Goal: Task Accomplishment & Management: Complete application form

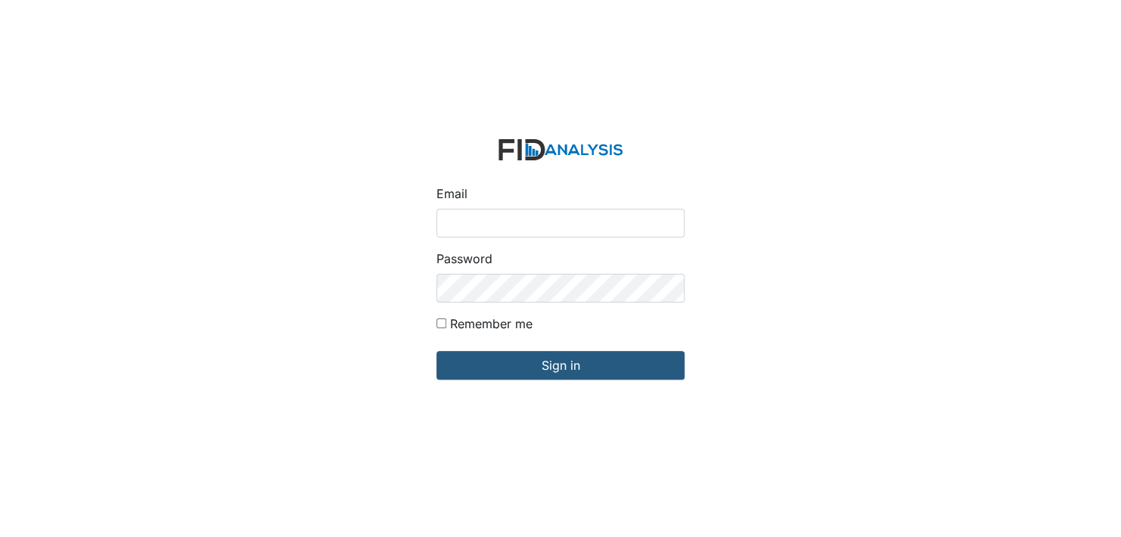
click at [491, 220] on input "Email" at bounding box center [561, 223] width 248 height 29
type input "[EMAIL_ADDRESS][DOMAIN_NAME]"
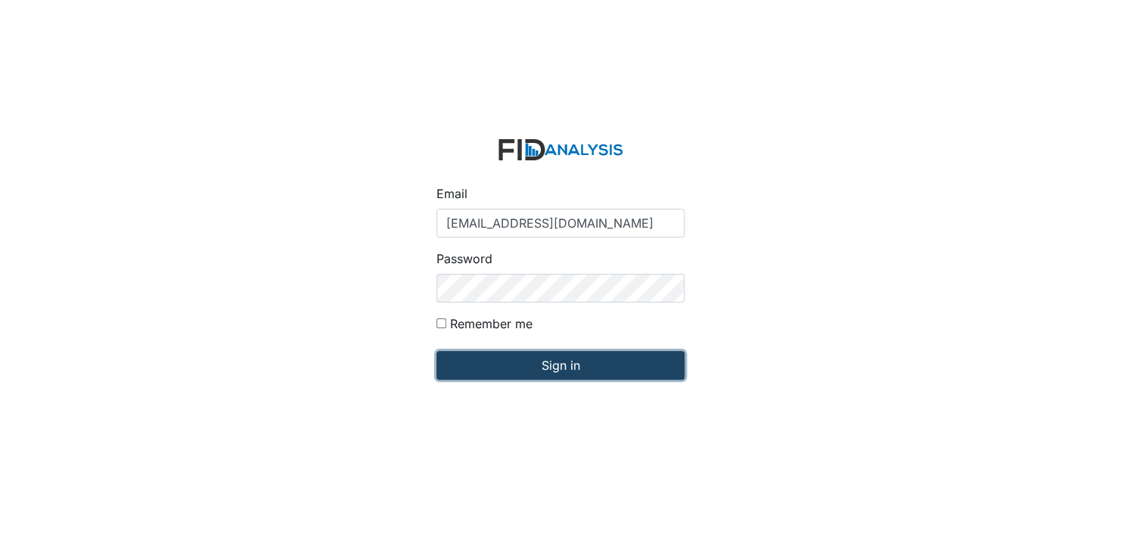
click at [503, 378] on input "Sign in" at bounding box center [561, 365] width 248 height 29
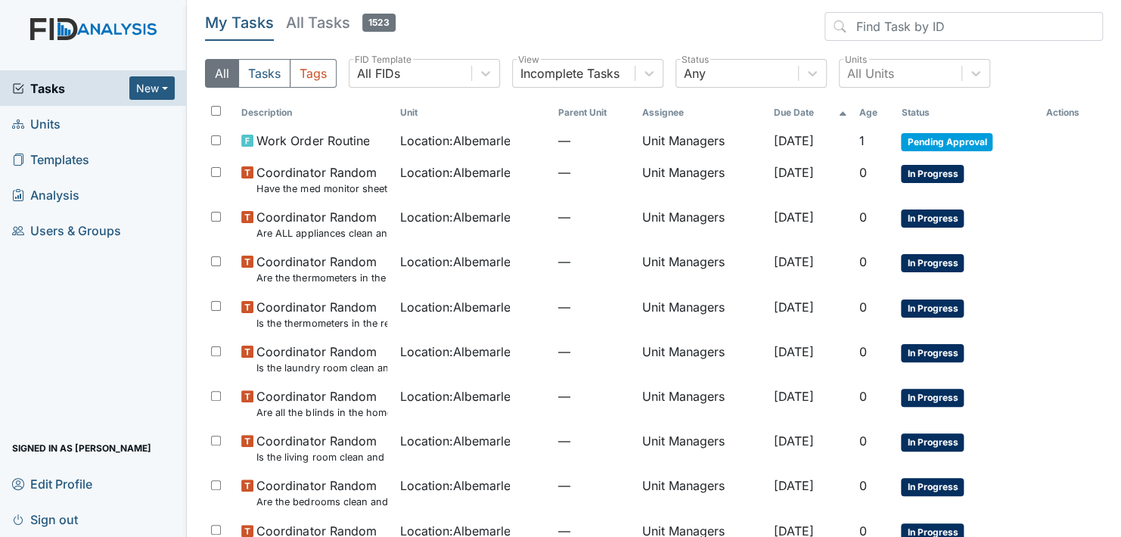
click at [97, 122] on link "Units" at bounding box center [93, 124] width 187 height 36
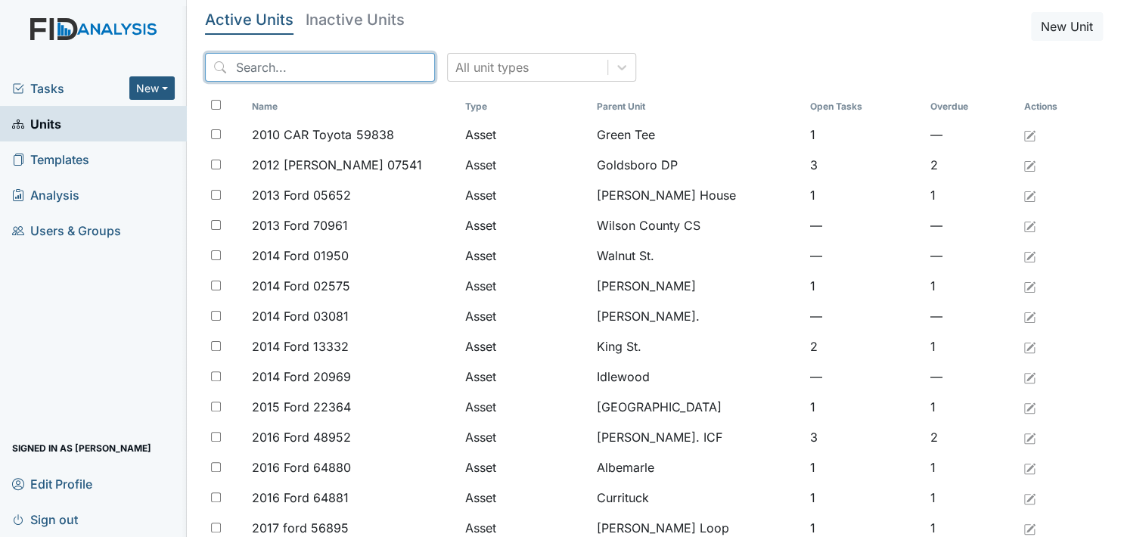
click at [243, 65] on input "search" at bounding box center [320, 67] width 230 height 29
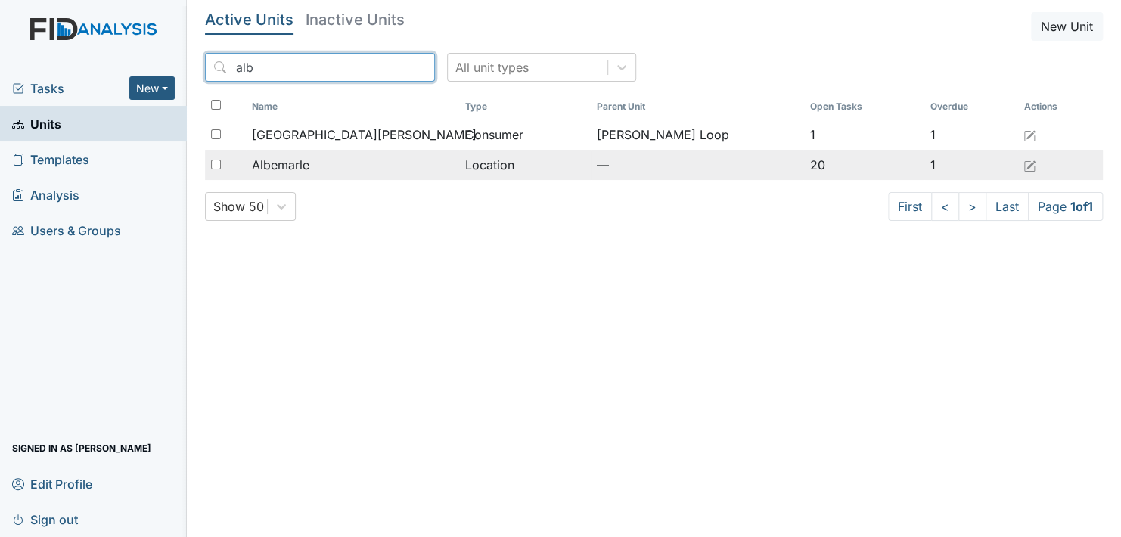
type input "alb"
click at [334, 168] on div "Albemarle" at bounding box center [352, 165] width 201 height 18
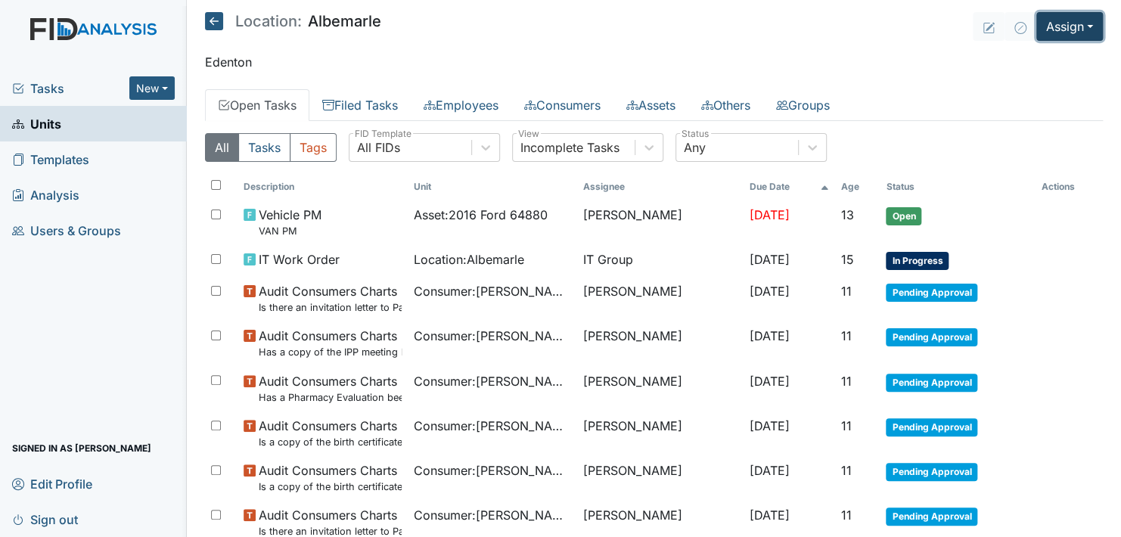
click at [1072, 22] on button "Assign" at bounding box center [1070, 26] width 67 height 29
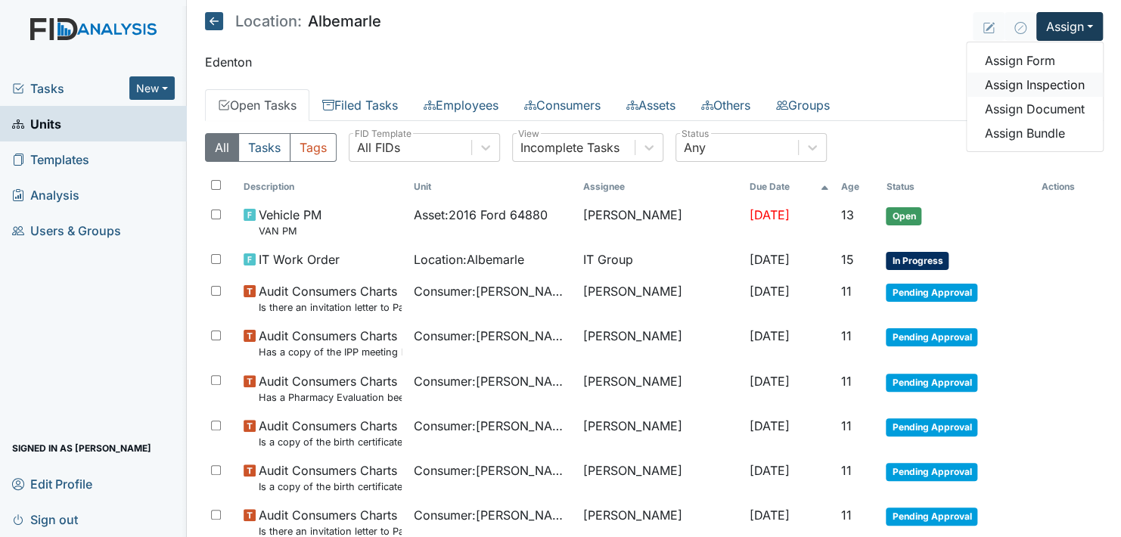
click at [1061, 86] on link "Assign Inspection" at bounding box center [1035, 85] width 136 height 24
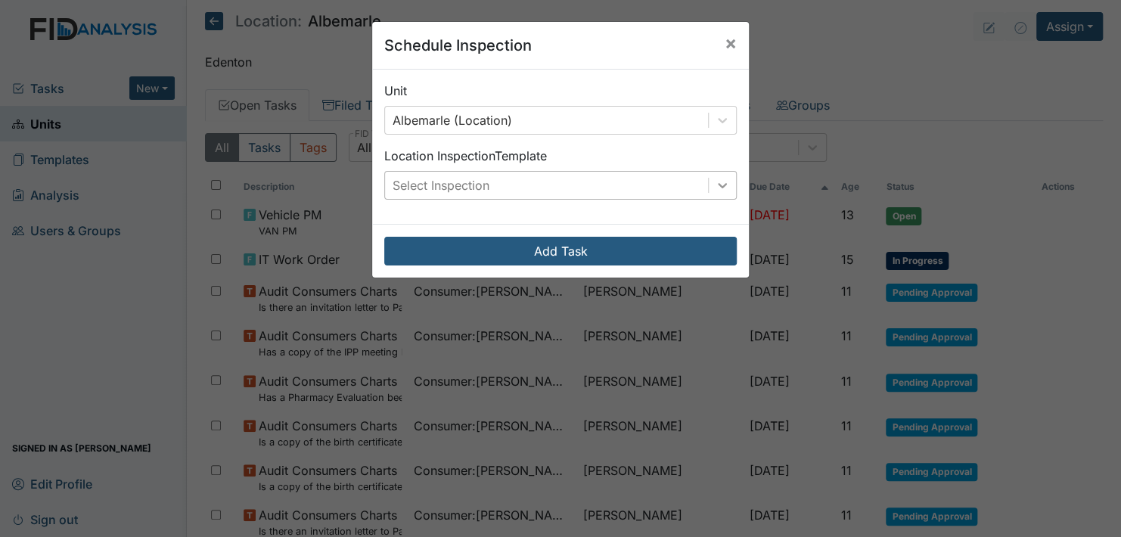
drag, startPoint x: 721, startPoint y: 180, endPoint x: 719, endPoint y: 189, distance: 9.4
click at [721, 183] on icon at bounding box center [722, 185] width 15 height 15
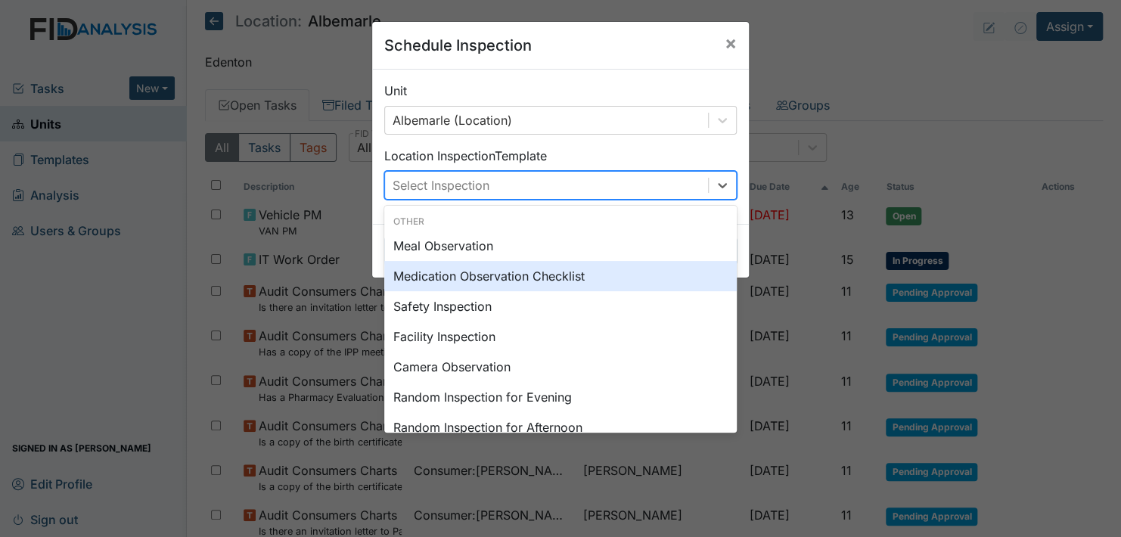
click at [494, 278] on div "Medication Observation Checklist" at bounding box center [560, 276] width 353 height 30
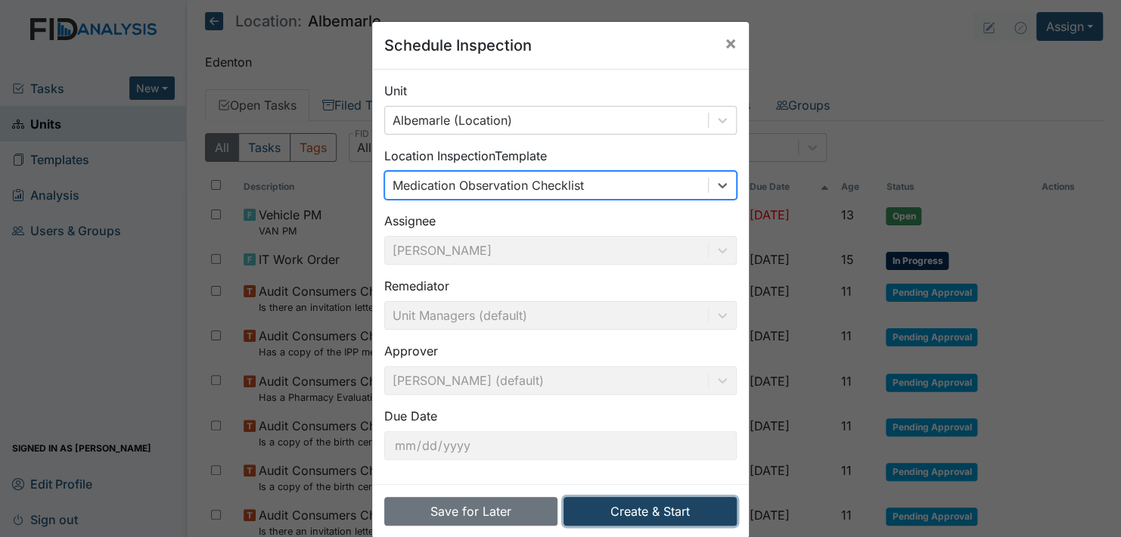
click at [639, 513] on button "Create & Start" at bounding box center [650, 511] width 173 height 29
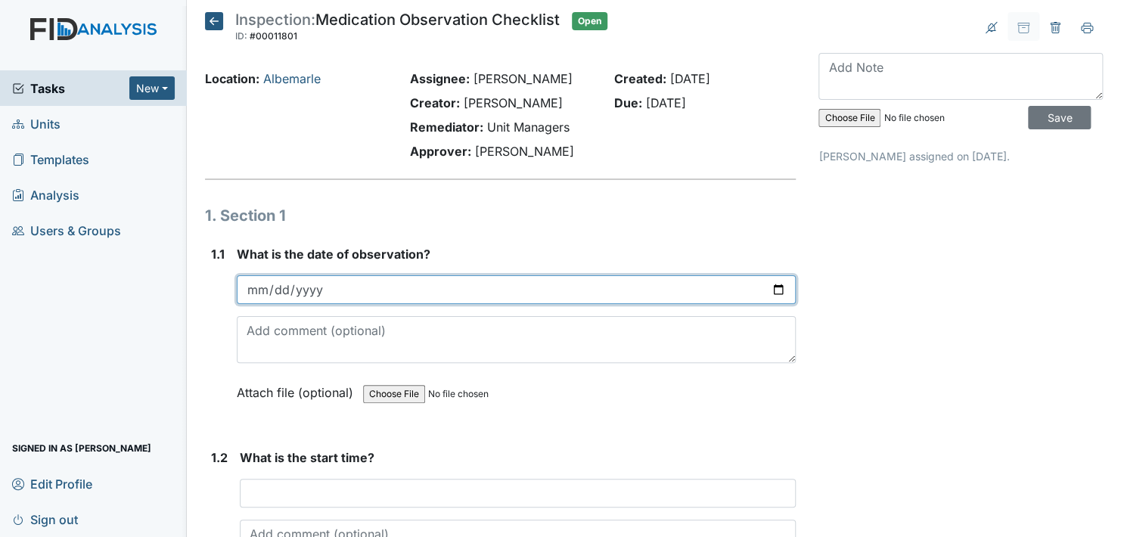
click at [774, 291] on input "date" at bounding box center [516, 289] width 559 height 29
type input "2025-09-02"
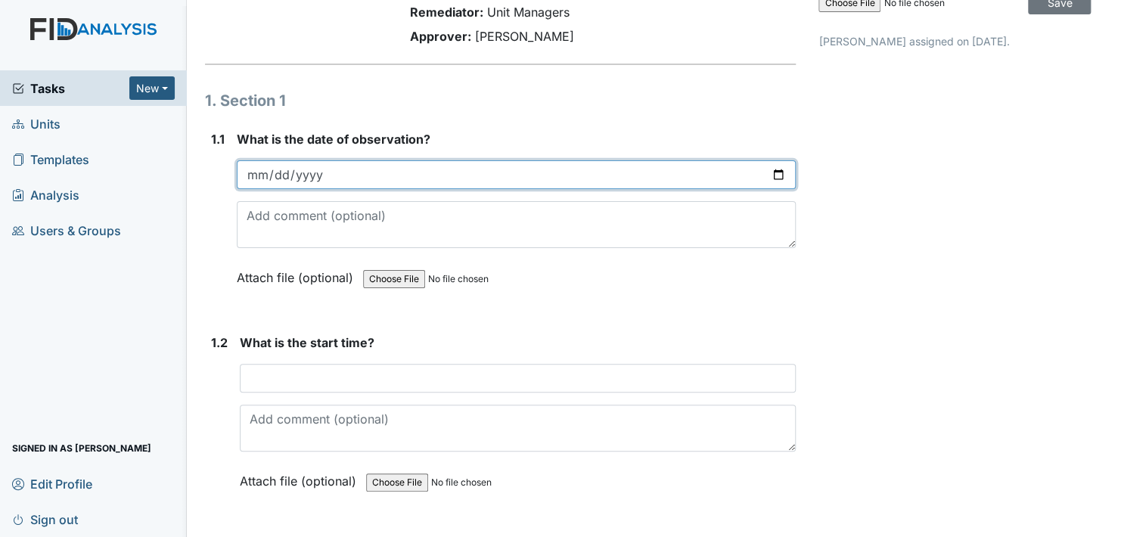
scroll to position [151, 0]
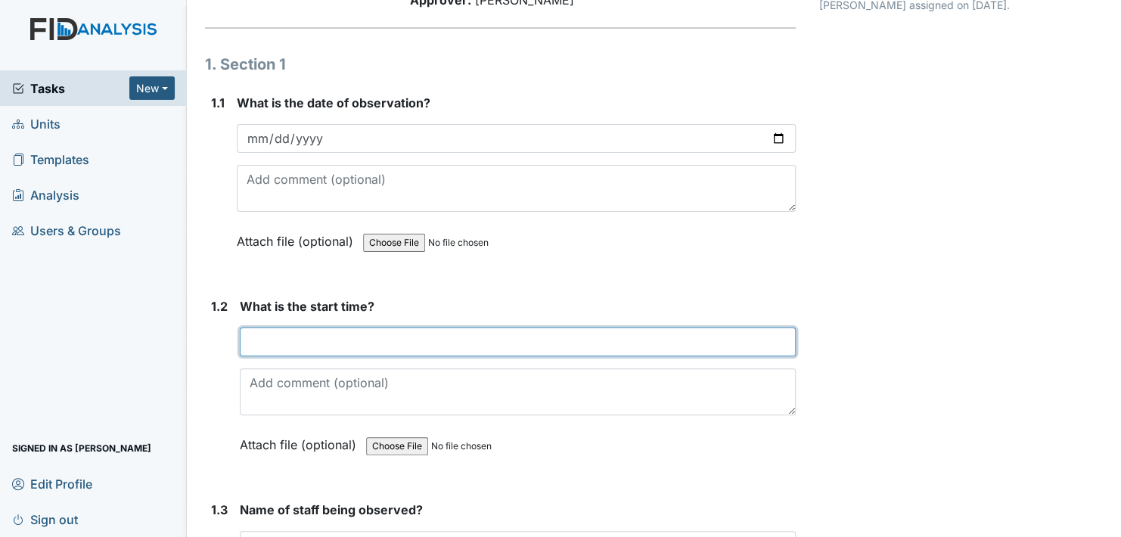
click at [324, 343] on input "text" at bounding box center [518, 342] width 556 height 29
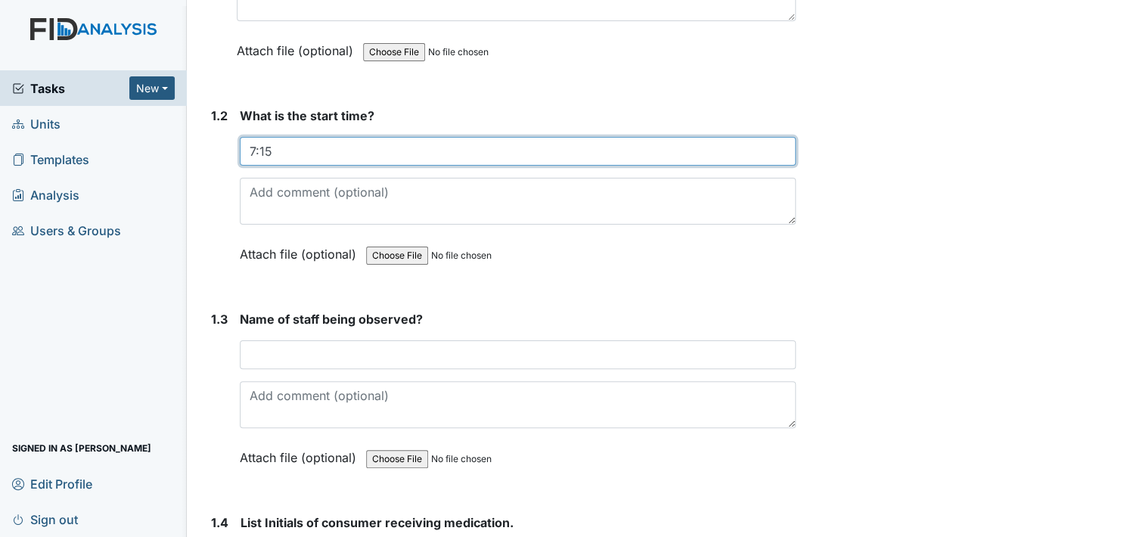
scroll to position [378, 0]
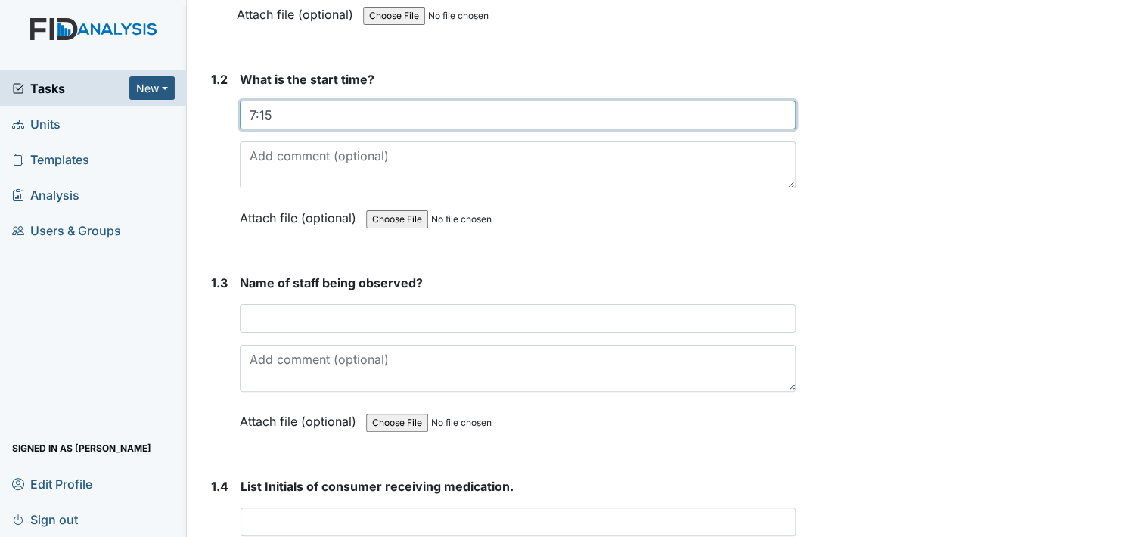
type input "7:15"
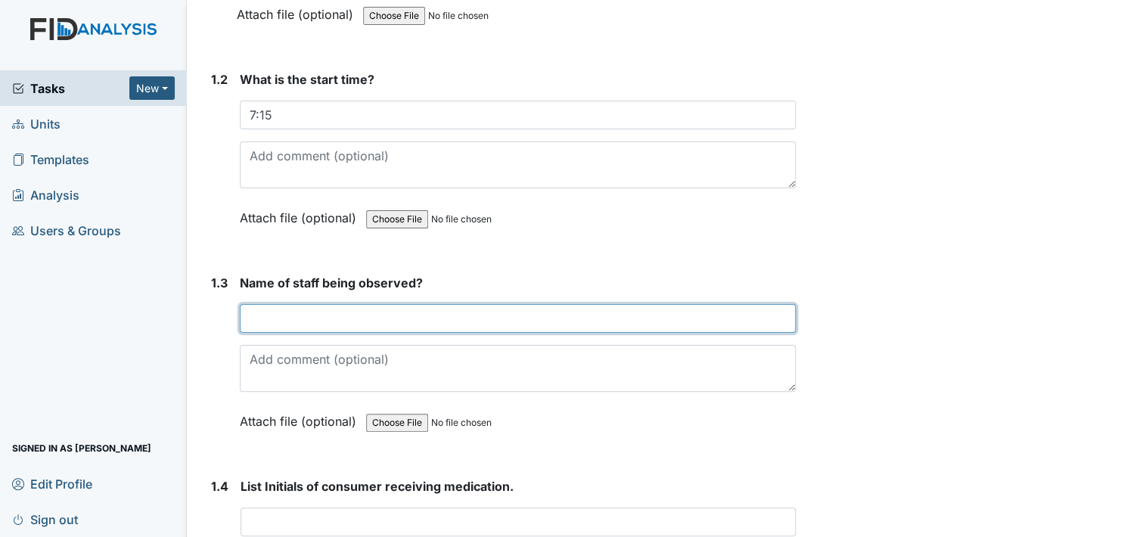
click at [314, 319] on input "text" at bounding box center [518, 318] width 556 height 29
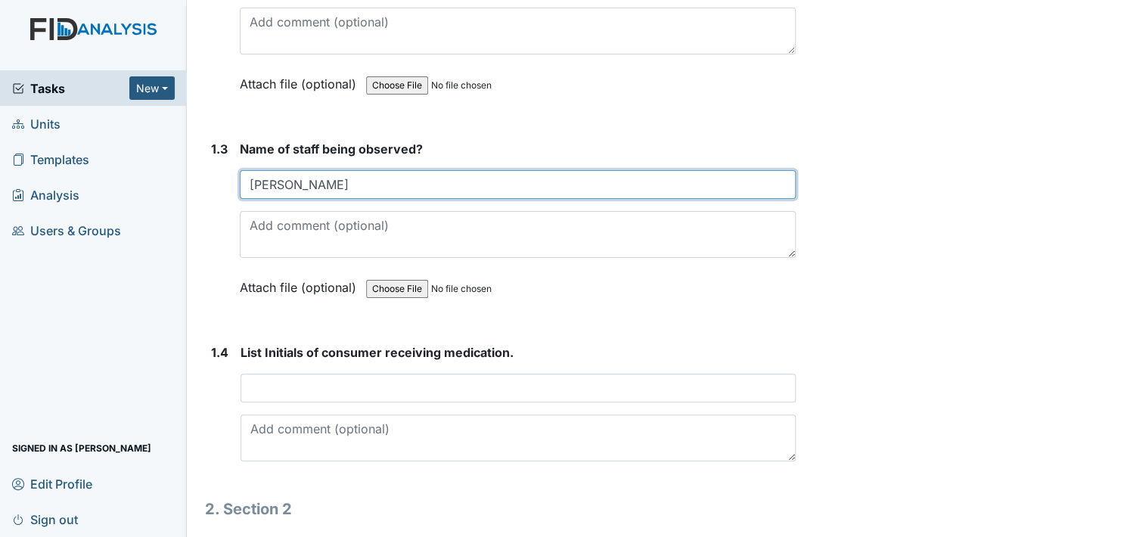
scroll to position [530, 0]
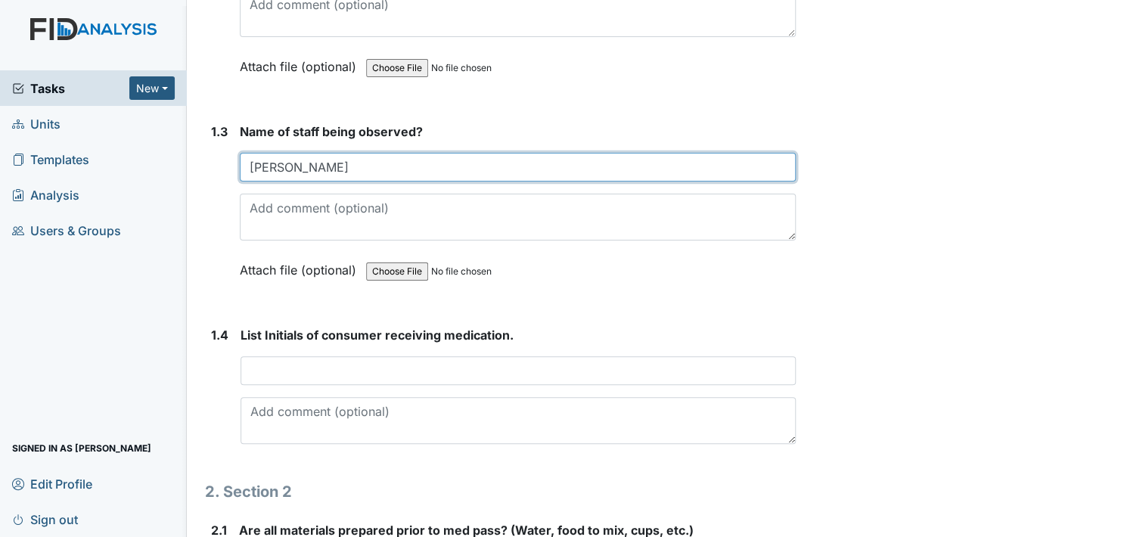
type input "Natilie"
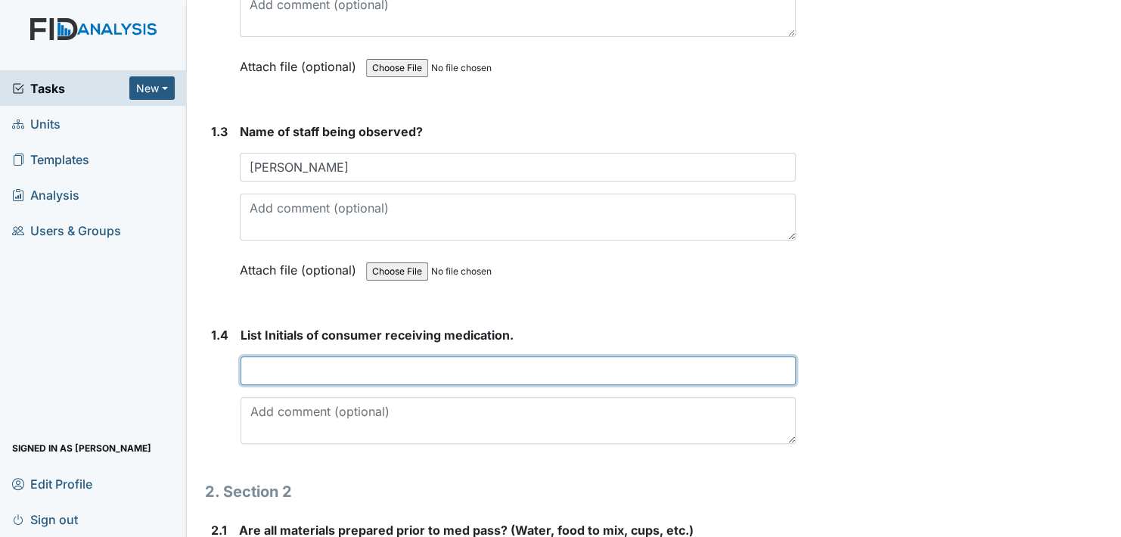
click at [288, 367] on input "text" at bounding box center [518, 370] width 555 height 29
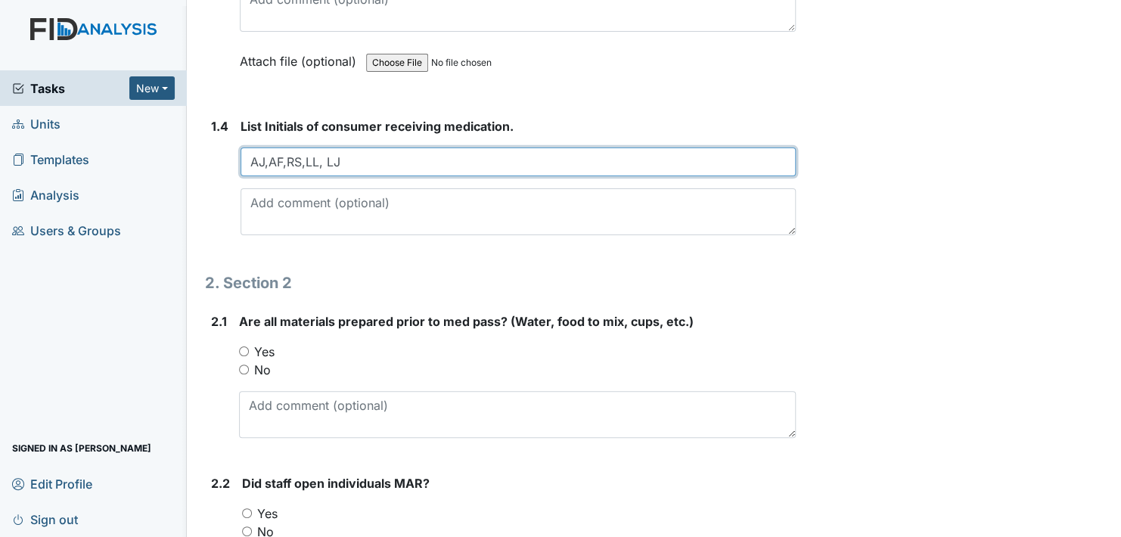
scroll to position [757, 0]
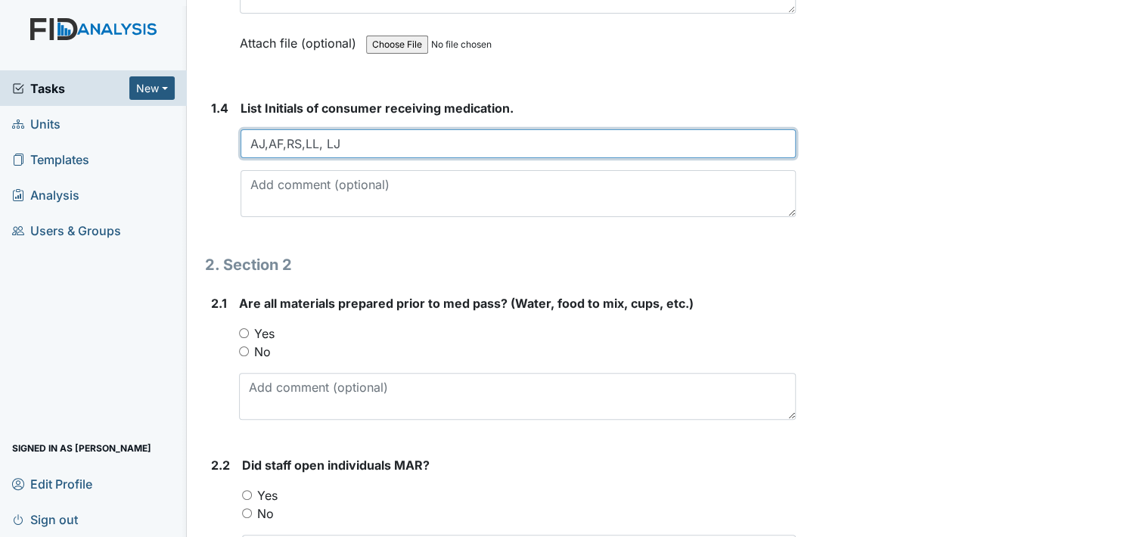
type input "AJ,AF,RS,LL, LJ"
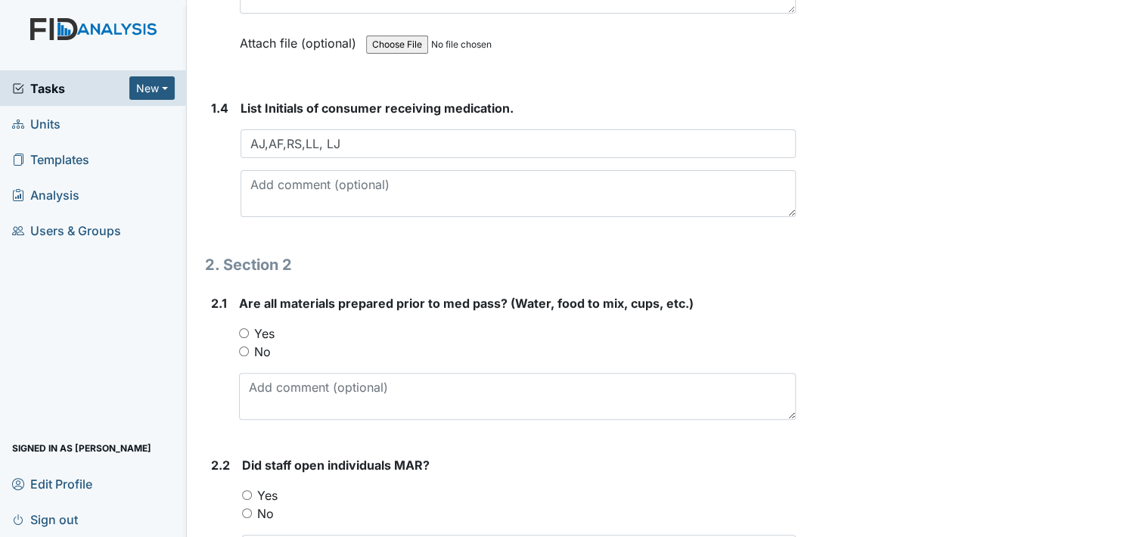
click at [241, 331] on input "Yes" at bounding box center [244, 333] width 10 height 10
radio input "true"
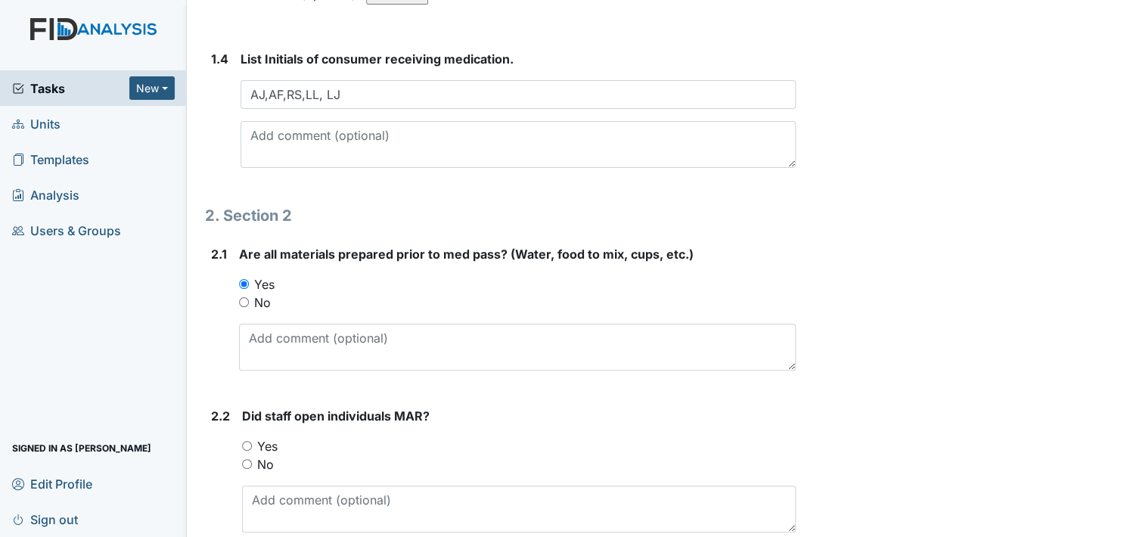
scroll to position [908, 0]
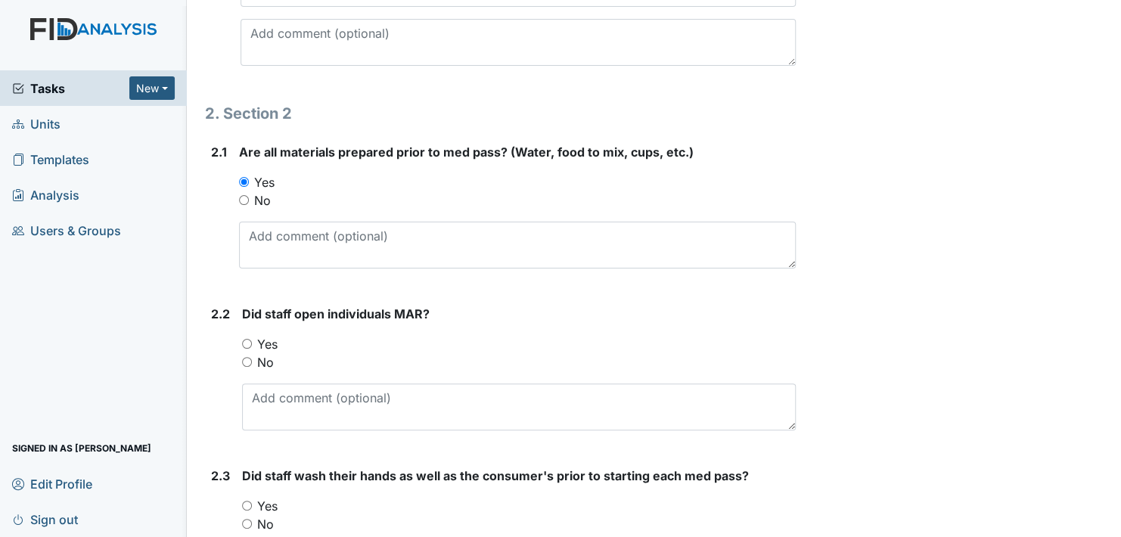
click at [244, 340] on input "Yes" at bounding box center [247, 344] width 10 height 10
radio input "true"
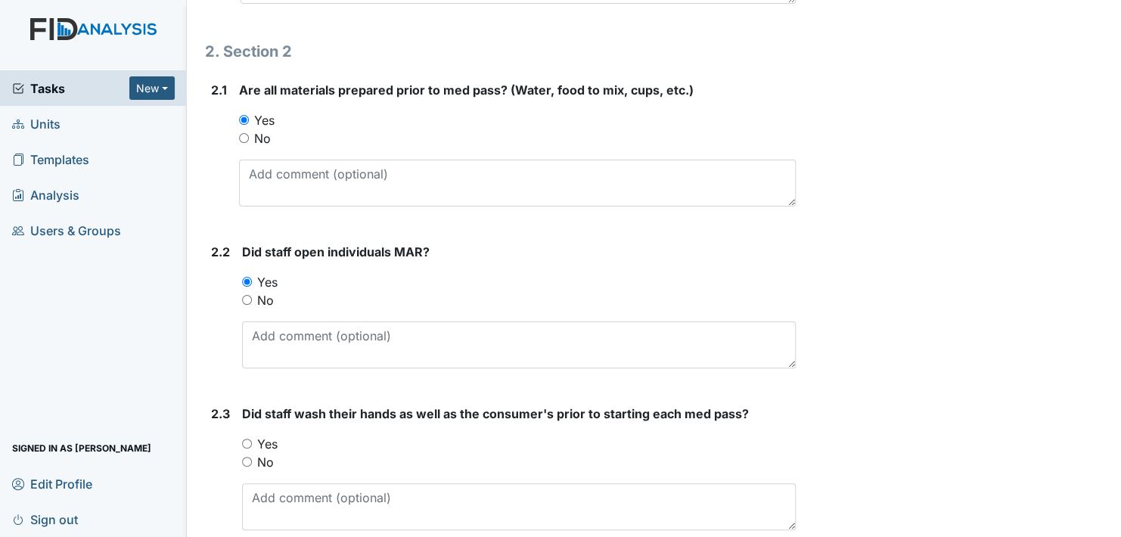
scroll to position [1059, 0]
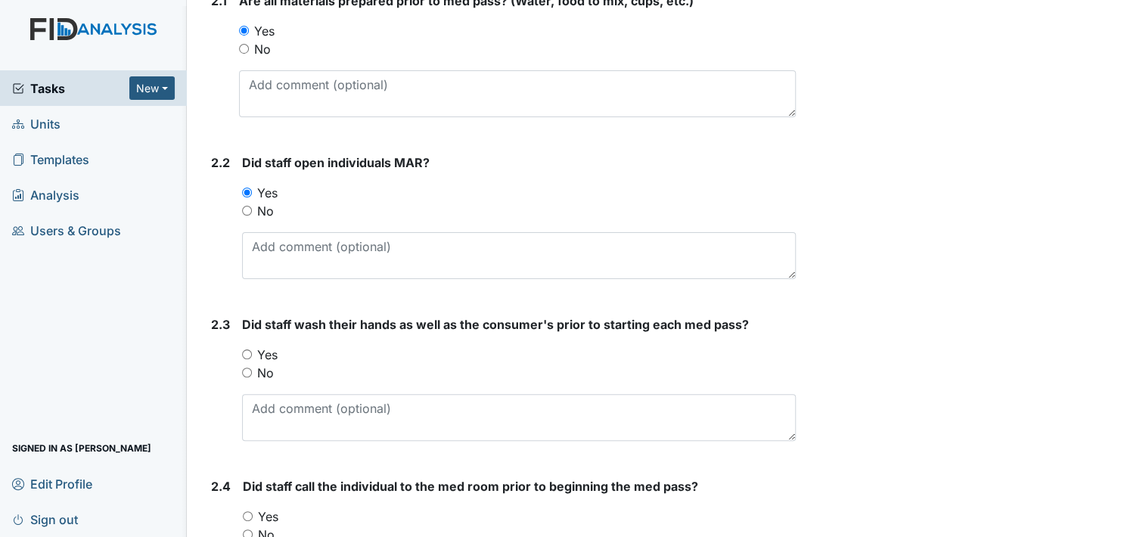
click at [249, 350] on input "Yes" at bounding box center [247, 355] width 10 height 10
radio input "true"
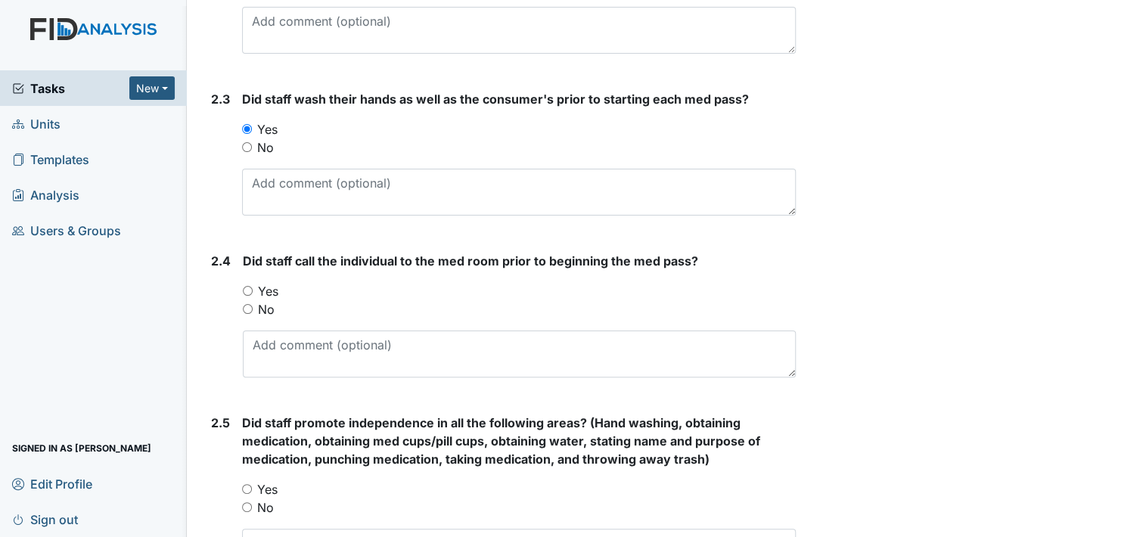
scroll to position [1286, 0]
drag, startPoint x: 249, startPoint y: 288, endPoint x: 291, endPoint y: 281, distance: 42.1
click at [250, 288] on input "Yes" at bounding box center [248, 289] width 10 height 10
radio input "true"
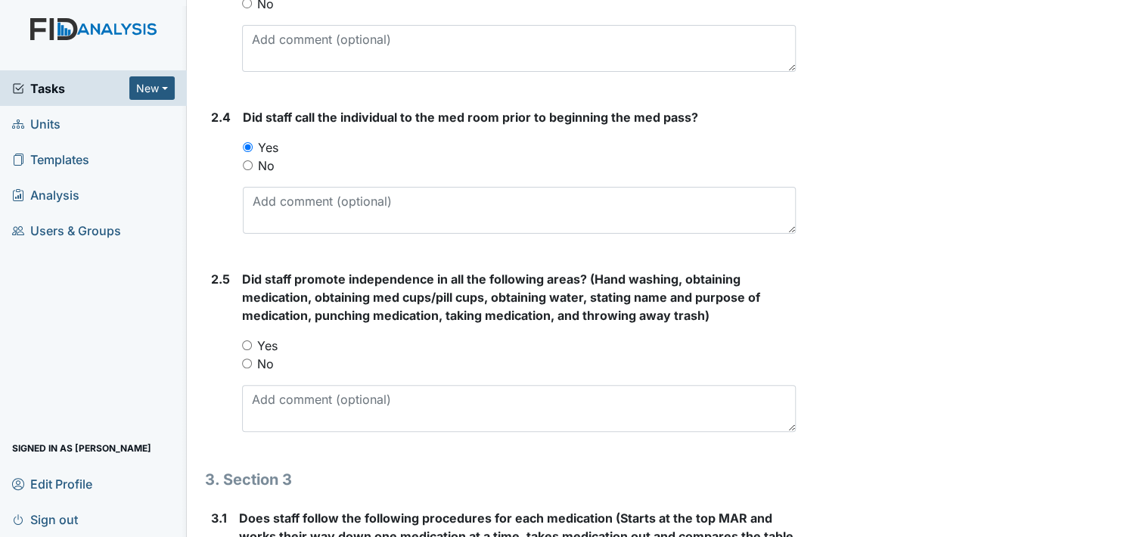
scroll to position [1438, 0]
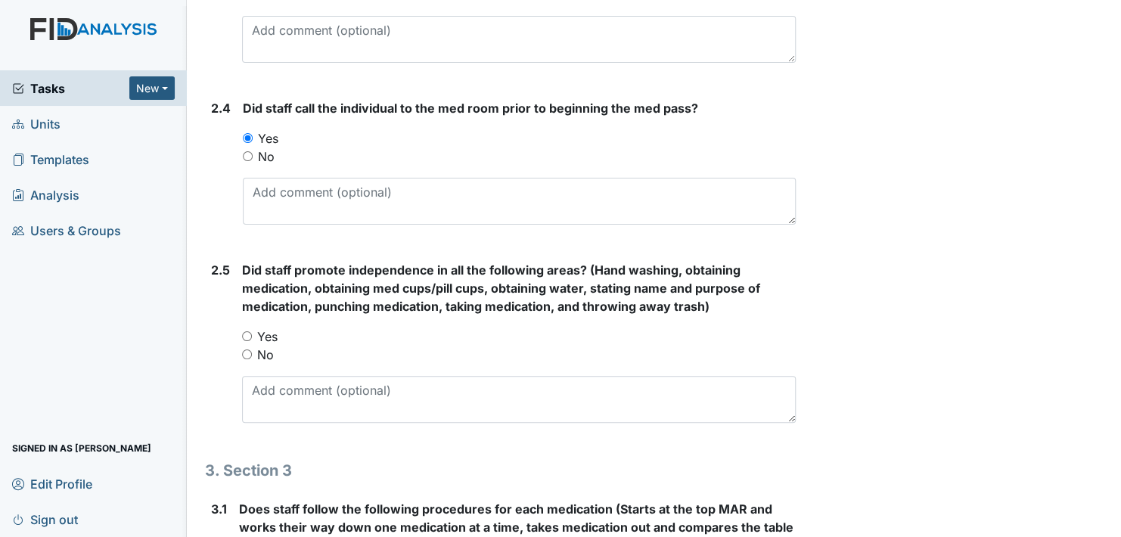
click at [247, 332] on input "Yes" at bounding box center [247, 336] width 10 height 10
radio input "true"
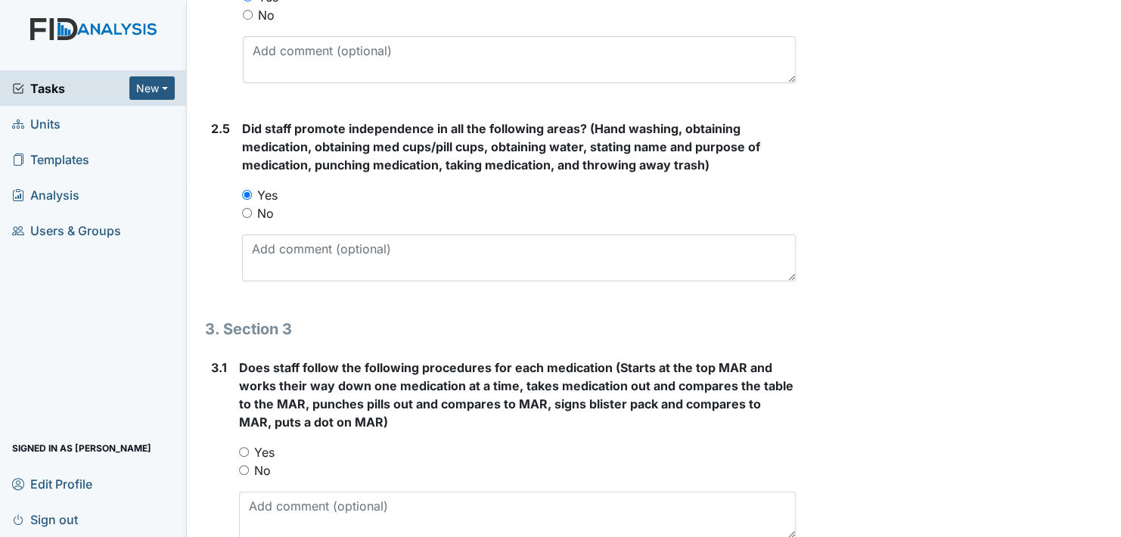
scroll to position [1589, 0]
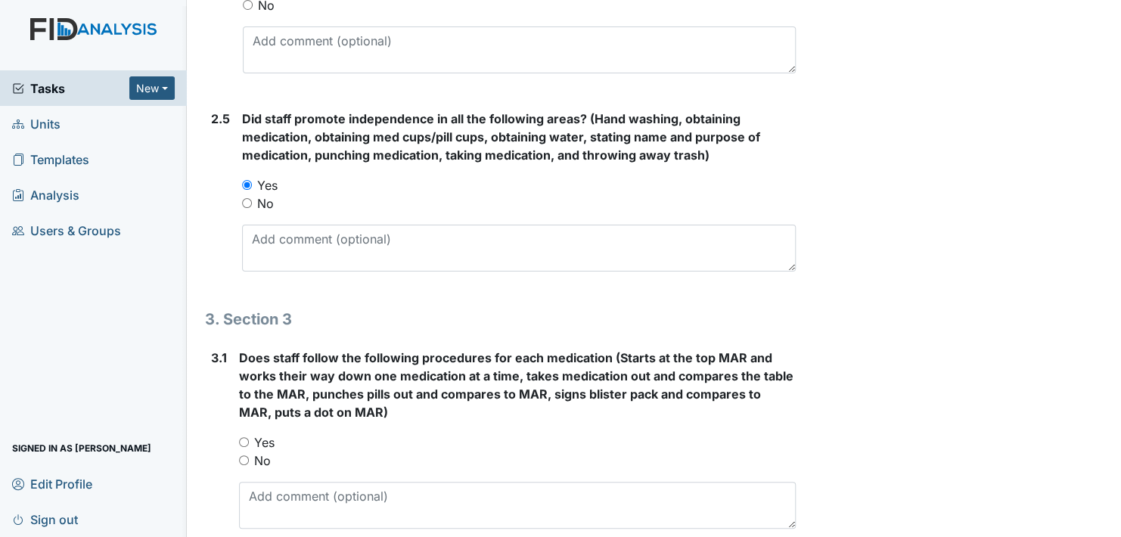
click at [243, 437] on input "Yes" at bounding box center [244, 442] width 10 height 10
radio input "true"
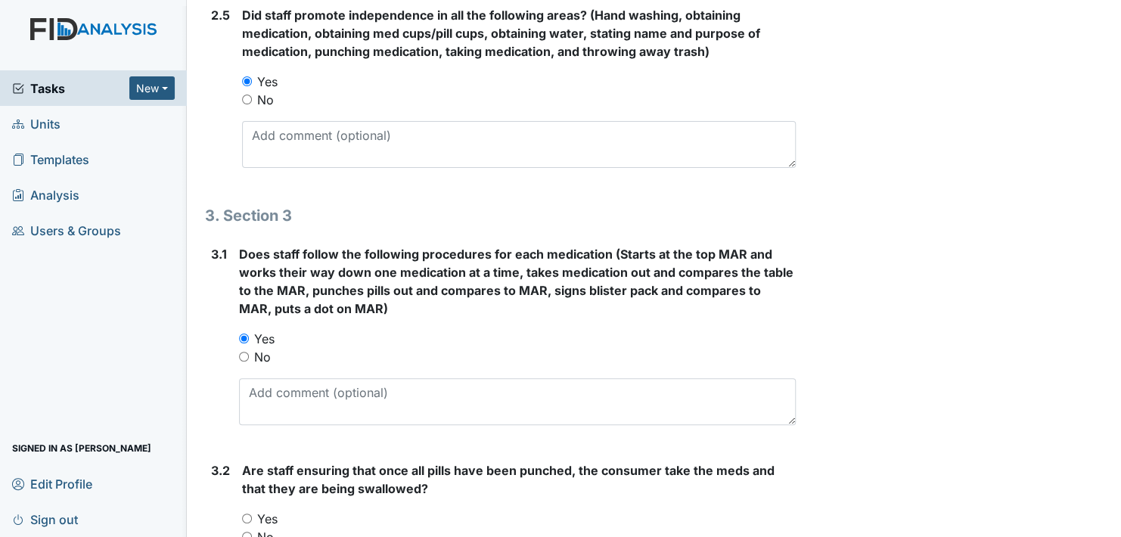
scroll to position [1892, 0]
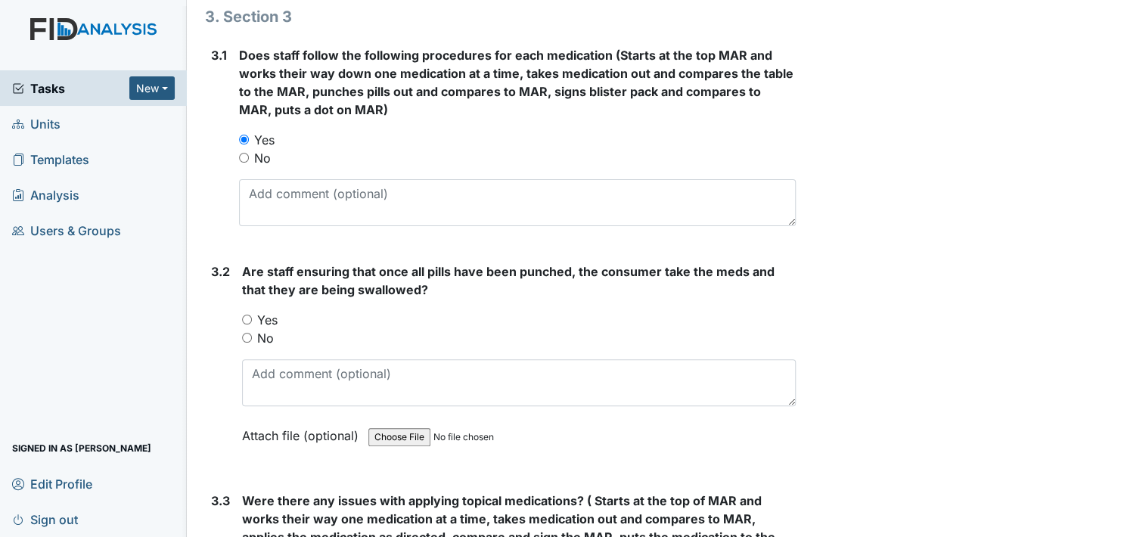
click at [243, 316] on input "Yes" at bounding box center [247, 320] width 10 height 10
radio input "true"
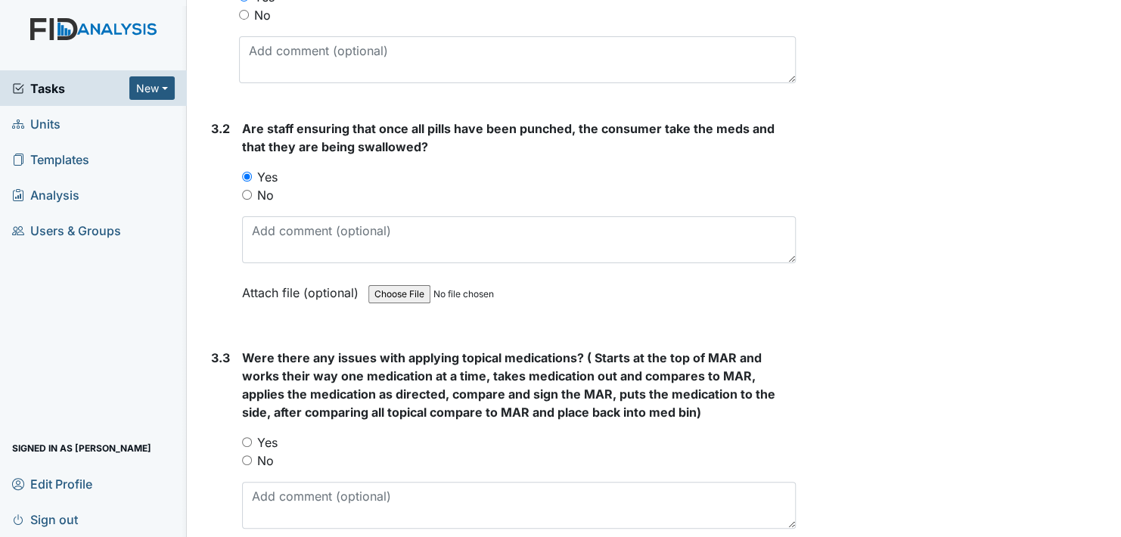
scroll to position [2043, 0]
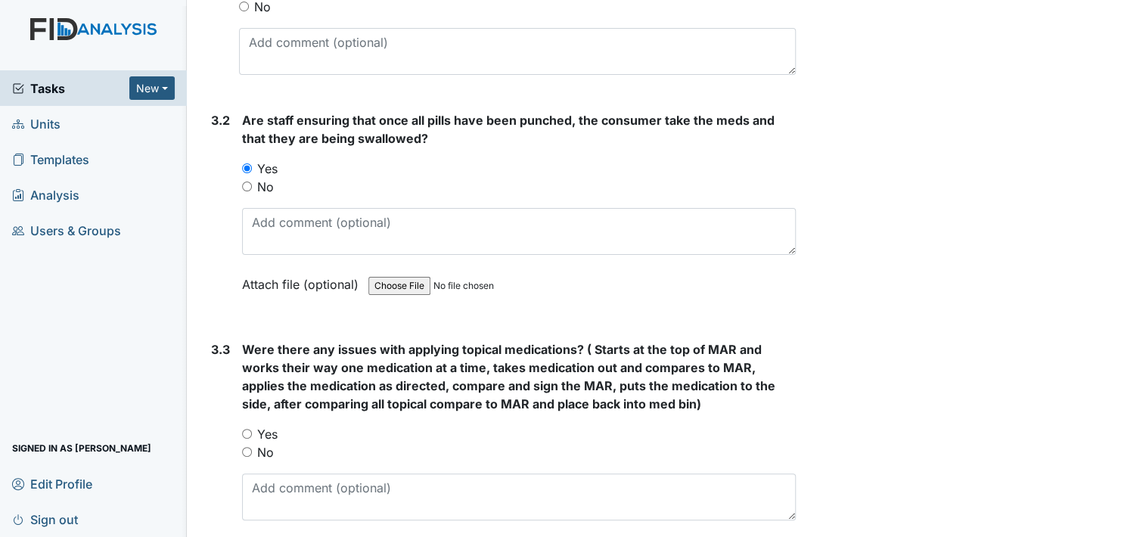
click at [249, 447] on input "No" at bounding box center [247, 452] width 10 height 10
radio input "true"
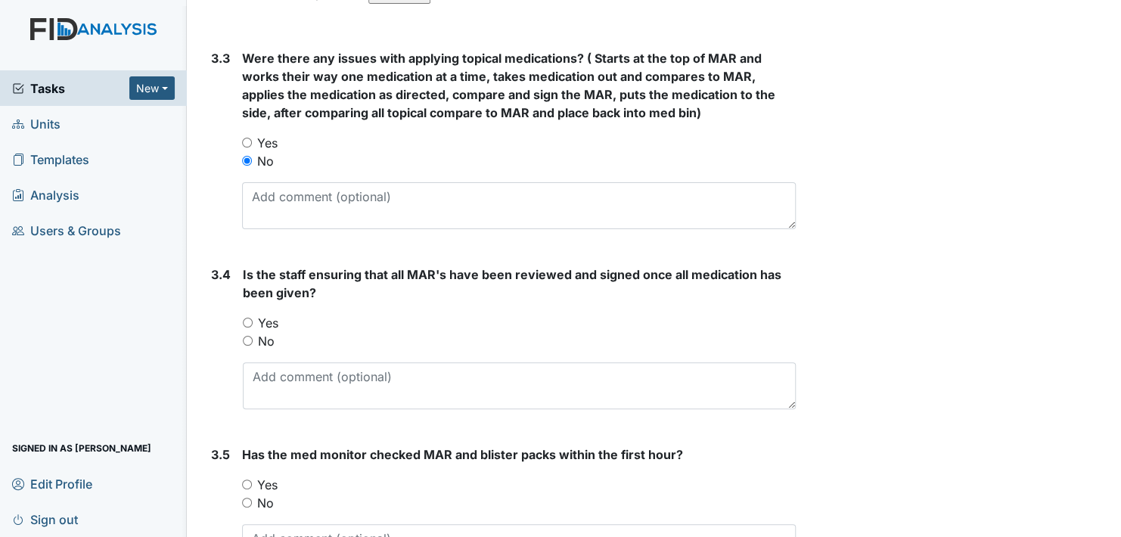
scroll to position [2346, 0]
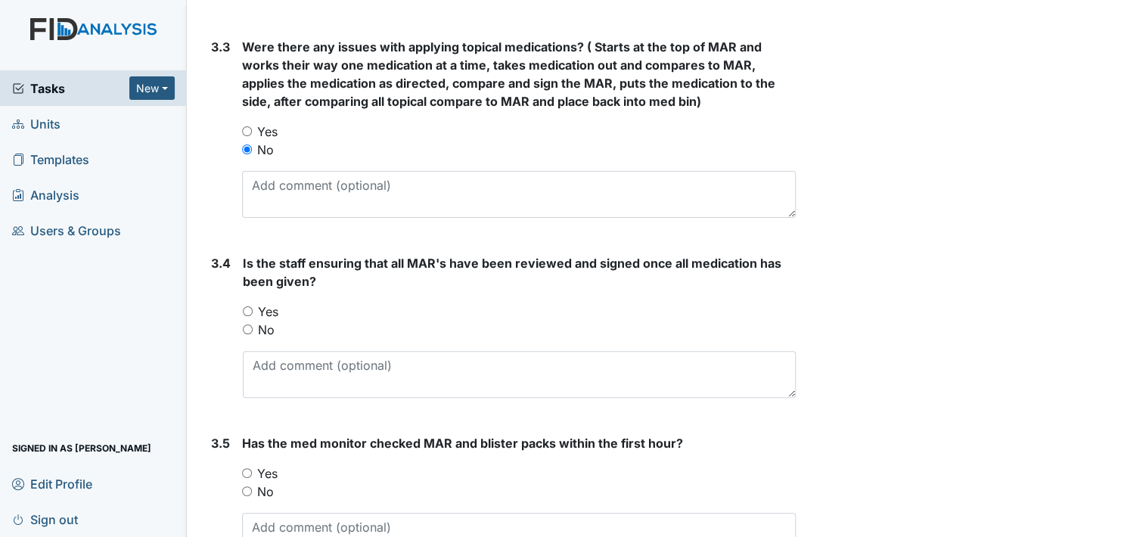
click at [249, 306] on input "Yes" at bounding box center [248, 311] width 10 height 10
radio input "true"
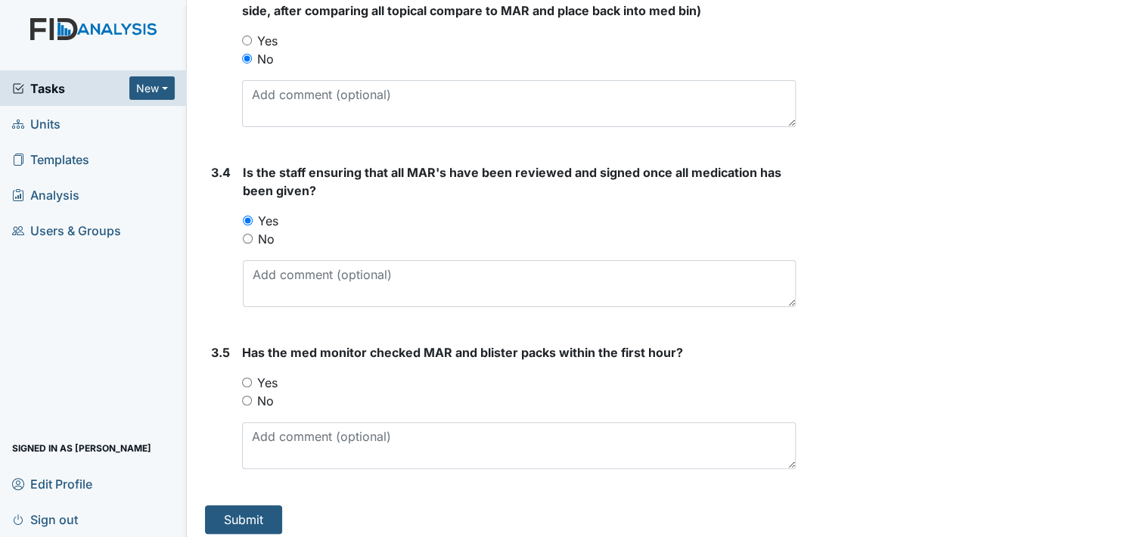
scroll to position [2439, 0]
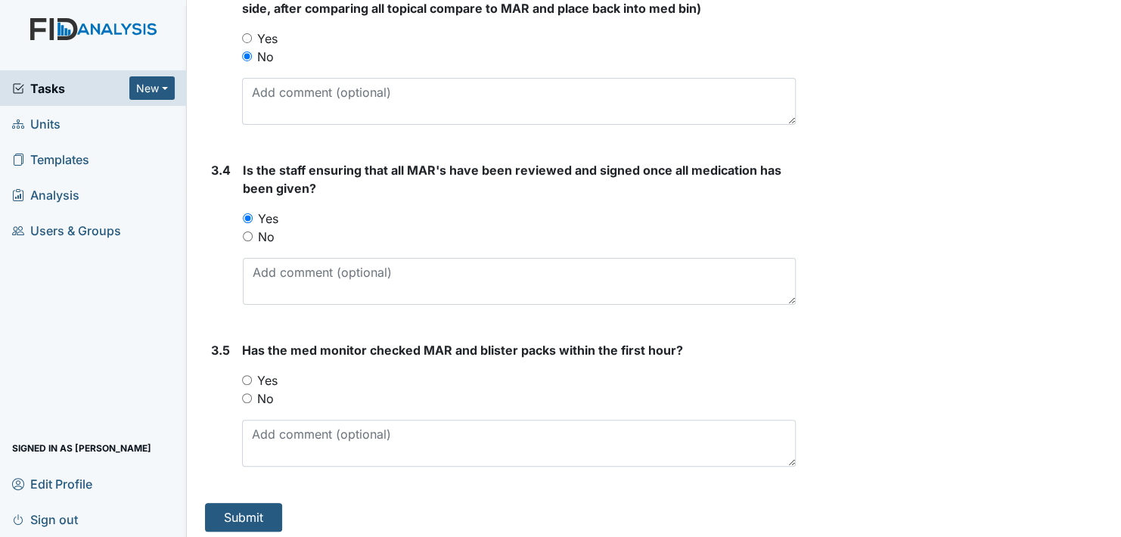
click at [246, 375] on input "Yes" at bounding box center [247, 380] width 10 height 10
radio input "true"
click at [253, 510] on button "Submit" at bounding box center [243, 517] width 77 height 29
